Goal: Find specific page/section: Find specific page/section

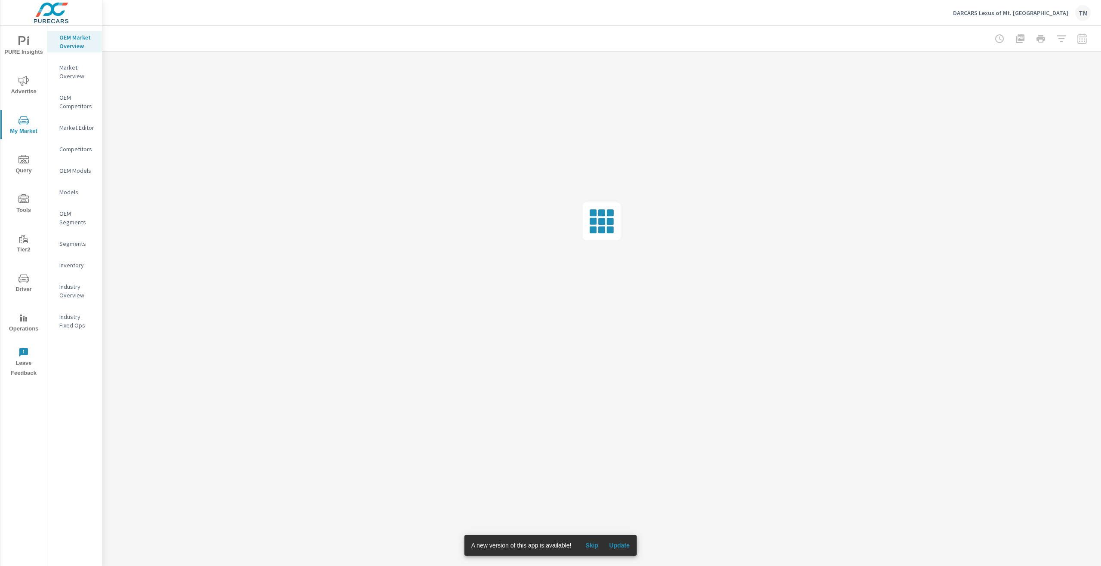
click at [74, 74] on p "Market Overview" at bounding box center [77, 71] width 36 height 17
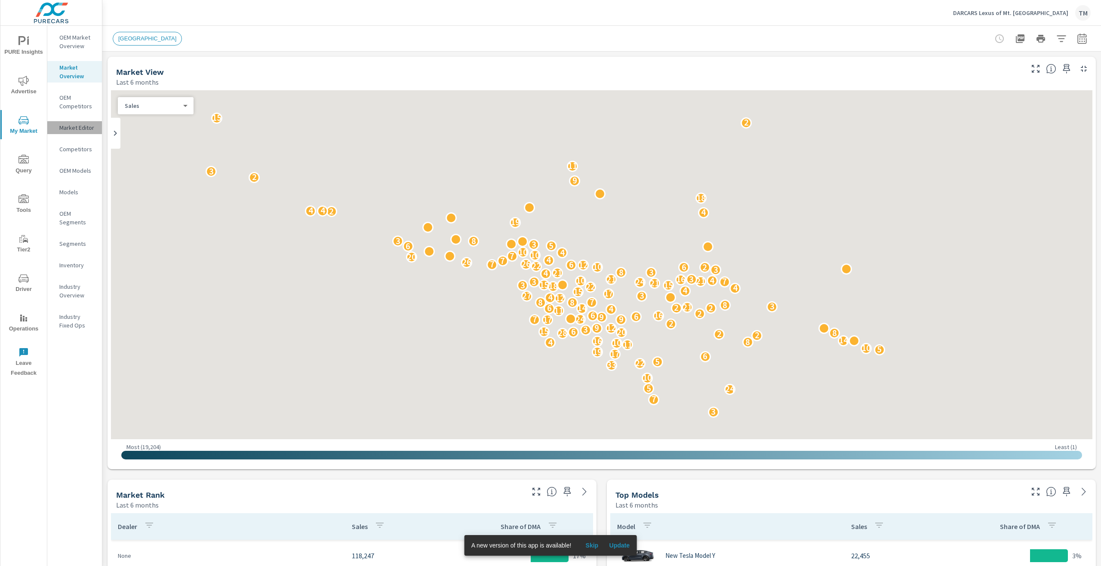
click at [80, 123] on p "Market Editor" at bounding box center [77, 127] width 36 height 9
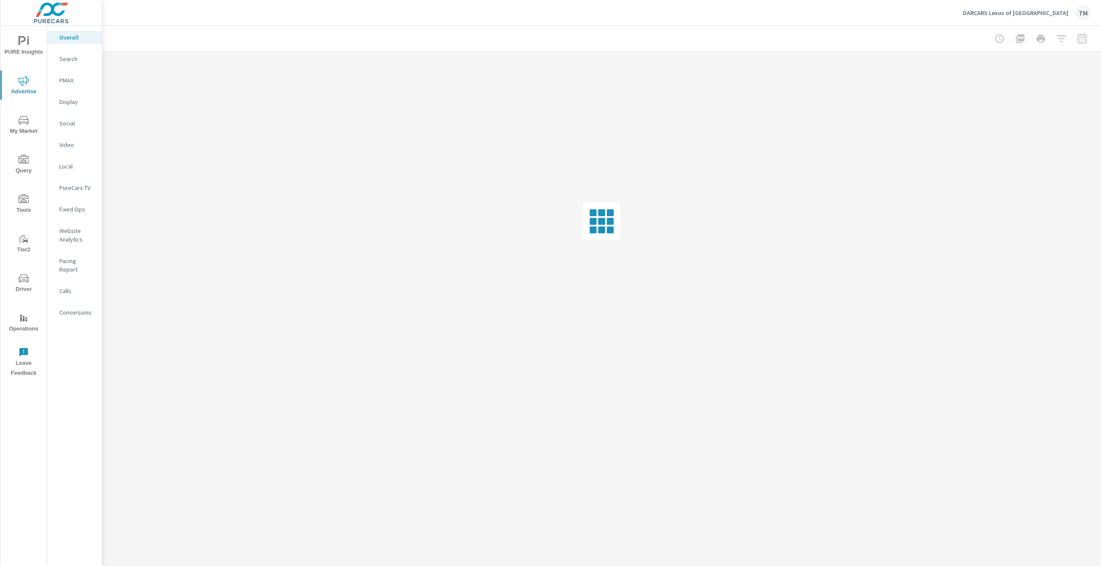
click at [22, 120] on icon "nav menu" at bounding box center [23, 120] width 10 height 8
click at [74, 129] on p "Market Editor" at bounding box center [77, 127] width 36 height 9
click at [16, 130] on span "My Market" at bounding box center [23, 125] width 41 height 21
click at [87, 126] on p "Market Editor" at bounding box center [77, 127] width 36 height 9
